Goal: Task Accomplishment & Management: Manage account settings

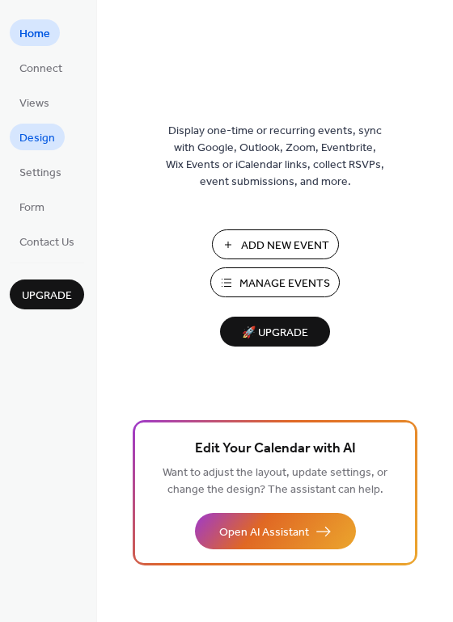
click at [44, 137] on span "Design" at bounding box center [37, 138] width 36 height 17
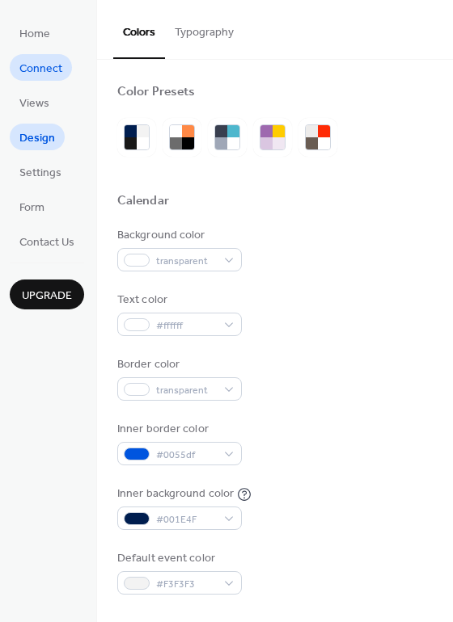
click at [23, 66] on span "Connect" at bounding box center [40, 69] width 43 height 17
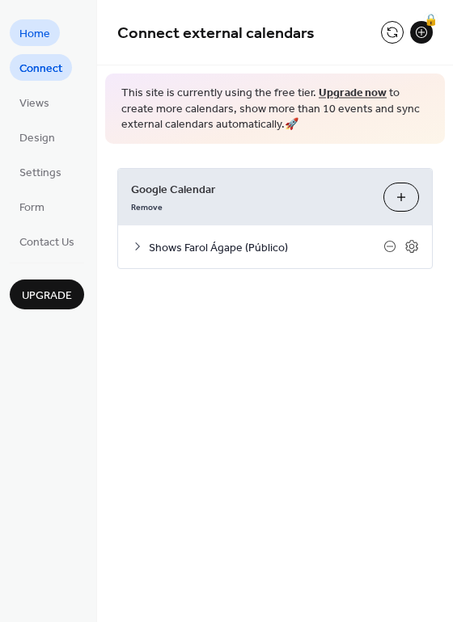
click at [43, 32] on span "Home" at bounding box center [34, 34] width 31 height 17
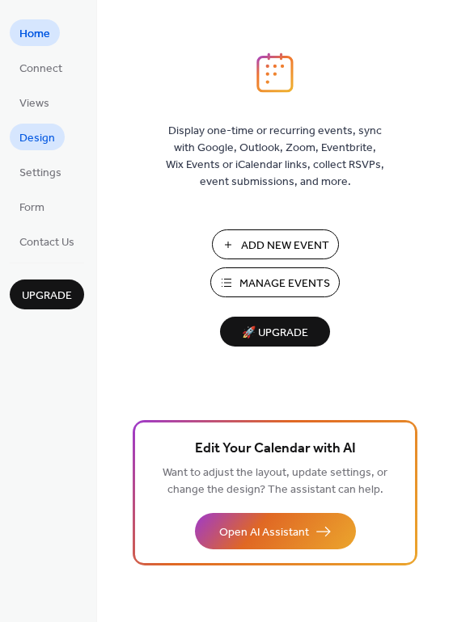
click at [37, 143] on span "Design" at bounding box center [37, 138] width 36 height 17
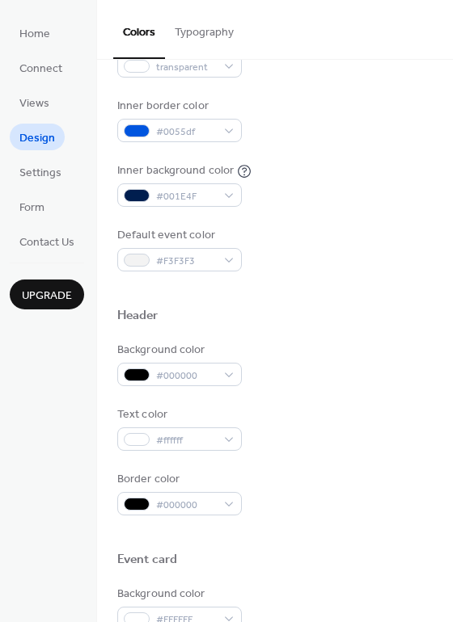
scroll to position [692, 0]
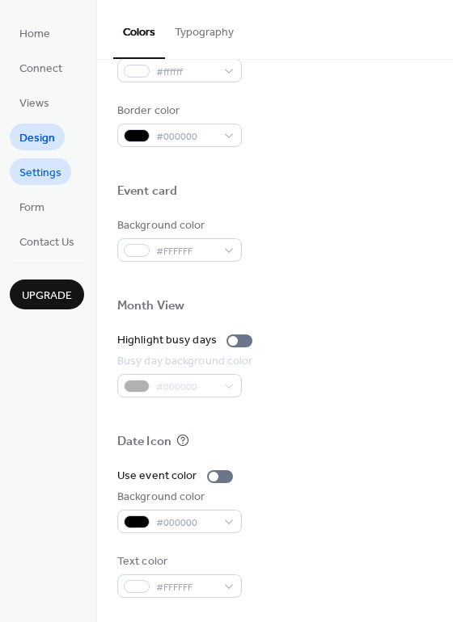
click at [30, 168] on span "Settings" at bounding box center [40, 173] width 42 height 17
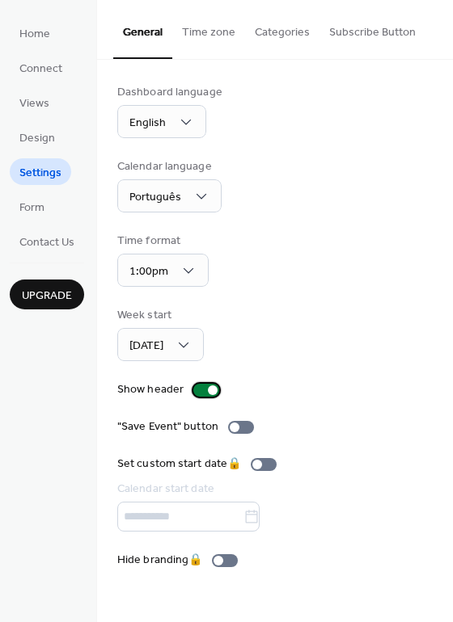
click at [200, 385] on div at bounding box center [206, 390] width 26 height 13
click at [207, 391] on div at bounding box center [206, 390] width 26 height 13
click at [40, 207] on span "Form" at bounding box center [31, 208] width 25 height 17
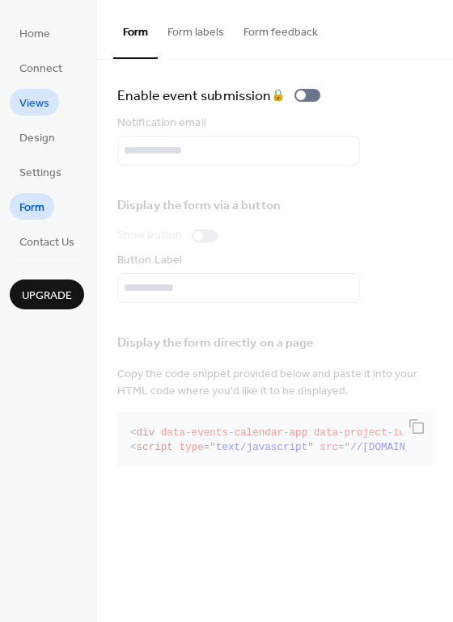
click at [25, 95] on span "Views" at bounding box center [34, 103] width 30 height 17
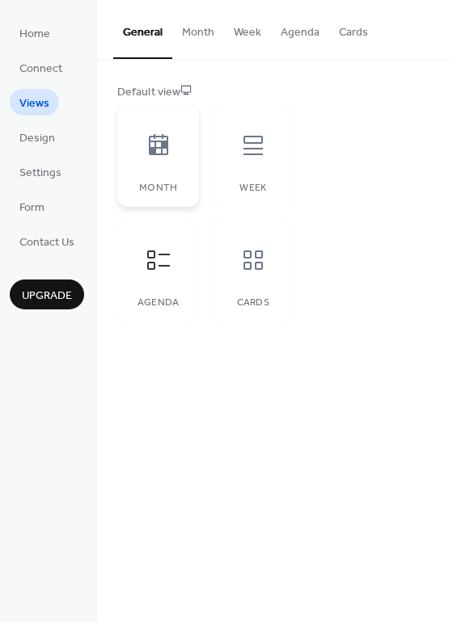
click at [158, 155] on icon at bounding box center [158, 144] width 19 height 21
click at [250, 170] on div "Week" at bounding box center [253, 156] width 82 height 102
click at [268, 264] on div at bounding box center [253, 260] width 48 height 48
click at [161, 273] on div at bounding box center [158, 260] width 48 height 48
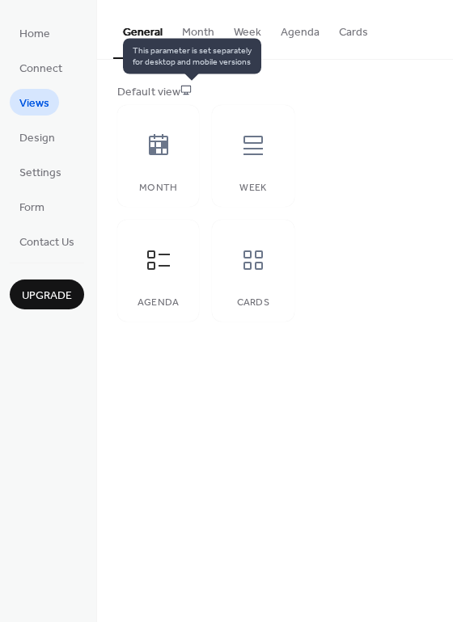
click at [188, 88] on icon at bounding box center [185, 89] width 11 height 11
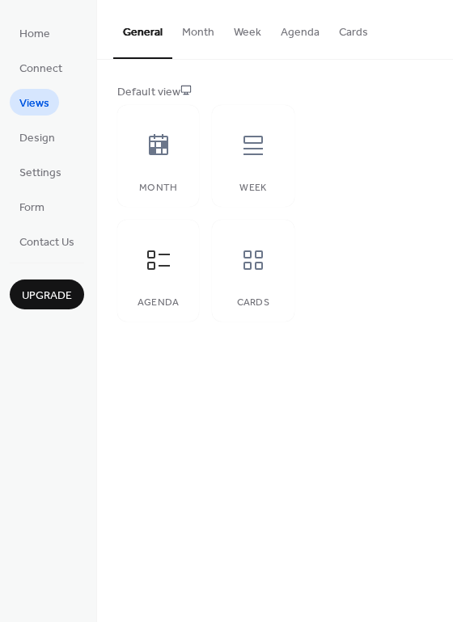
click at [176, 91] on div "Default view" at bounding box center [273, 92] width 312 height 17
click at [32, 137] on span "Design" at bounding box center [37, 138] width 36 height 17
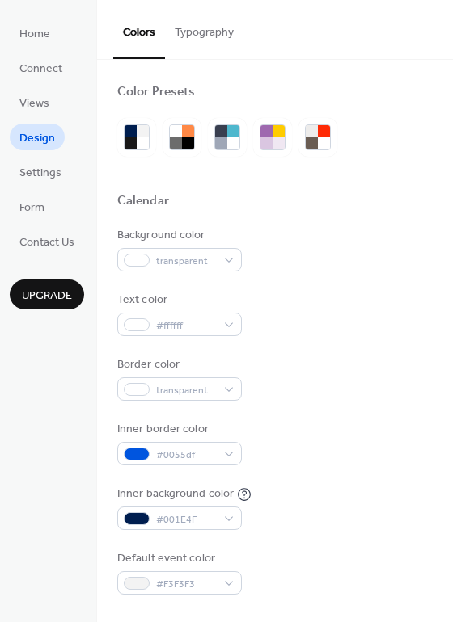
click at [183, 37] on button "Typography" at bounding box center [204, 28] width 78 height 57
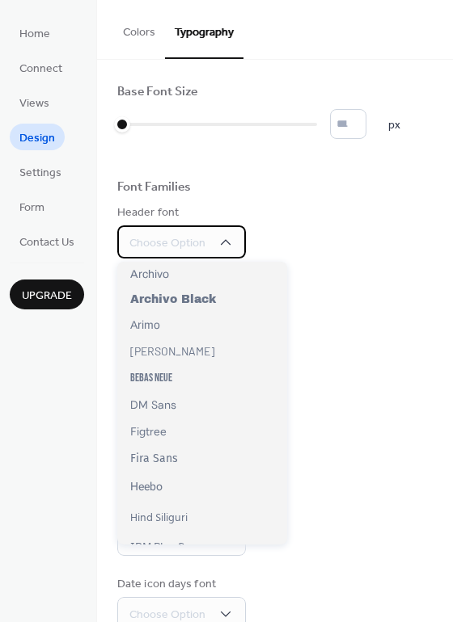
click at [174, 249] on span "Choose Option" at bounding box center [167, 243] width 76 height 17
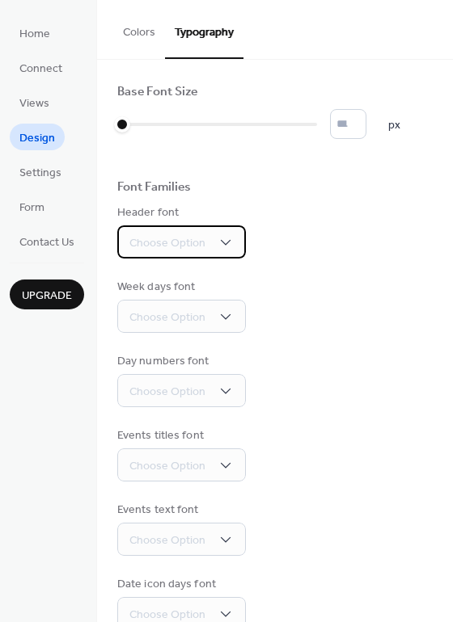
click at [180, 242] on span "Choose Option" at bounding box center [167, 243] width 76 height 17
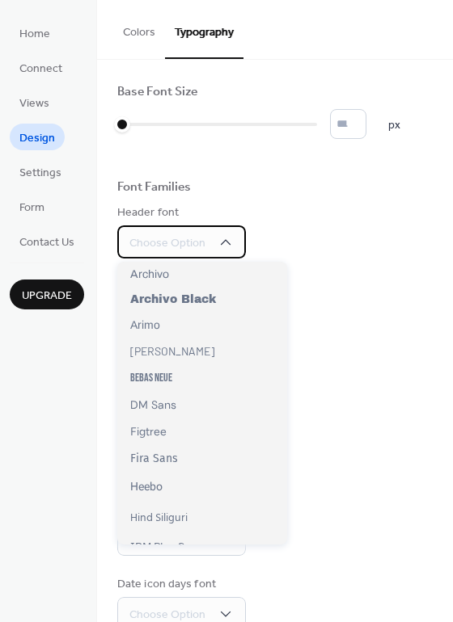
click at [175, 242] on span "Choose Option" at bounding box center [167, 243] width 76 height 17
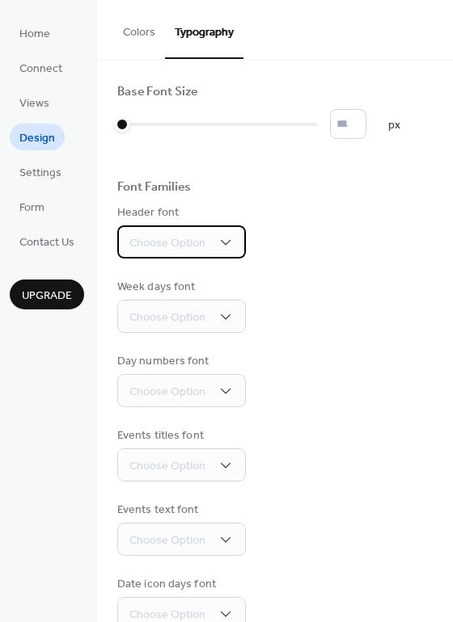
click at [175, 242] on span "Choose Option" at bounding box center [167, 243] width 76 height 17
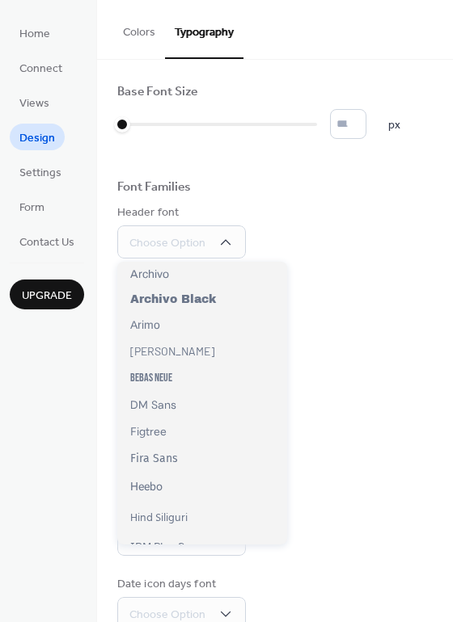
click at [338, 304] on div "Week days font Choose Option" at bounding box center [274, 306] width 315 height 54
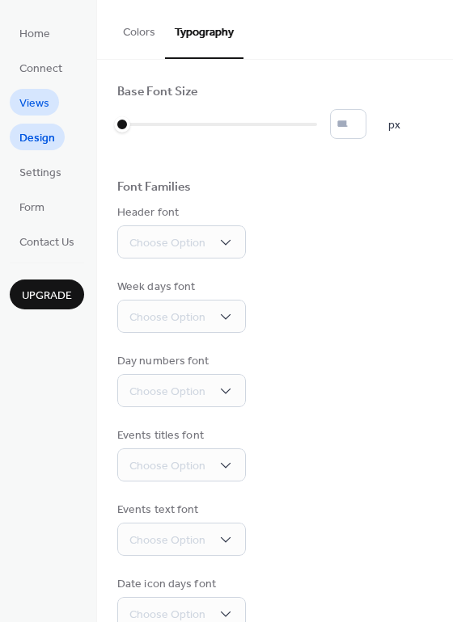
click at [40, 109] on span "Views" at bounding box center [34, 103] width 30 height 17
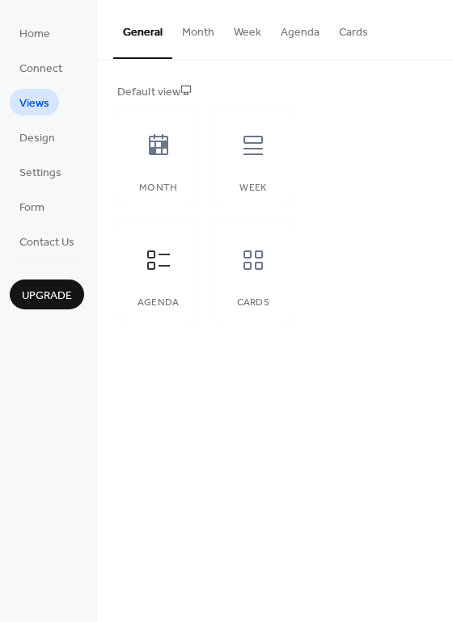
click at [38, 48] on ul "Home Connect Views Design Settings Form Contact Us" at bounding box center [47, 136] width 74 height 235
click at [38, 61] on span "Connect" at bounding box center [40, 69] width 43 height 17
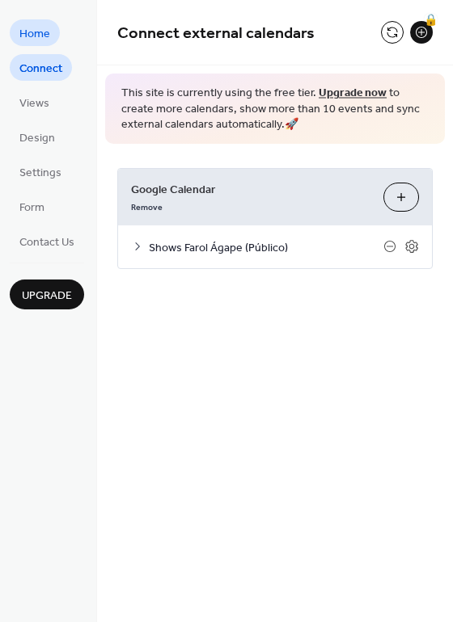
click at [37, 21] on link "Home" at bounding box center [35, 32] width 50 height 27
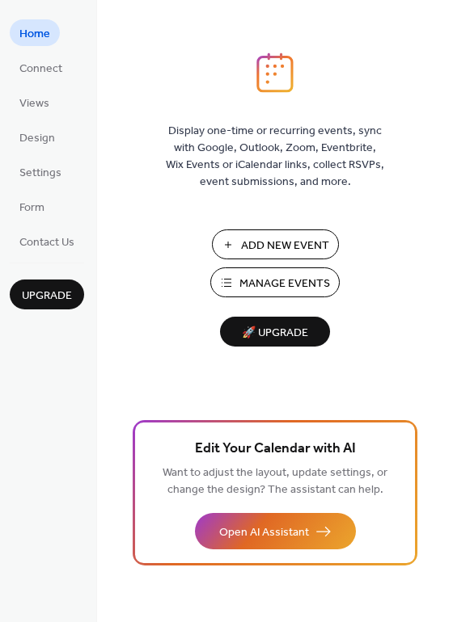
click at [265, 66] on img at bounding box center [274, 73] width 37 height 40
click at [46, 123] on ul "Home Connect Views Design Settings Form Contact Us" at bounding box center [47, 136] width 74 height 235
click at [40, 136] on span "Design" at bounding box center [37, 138] width 36 height 17
